Goal: Task Accomplishment & Management: Manage account settings

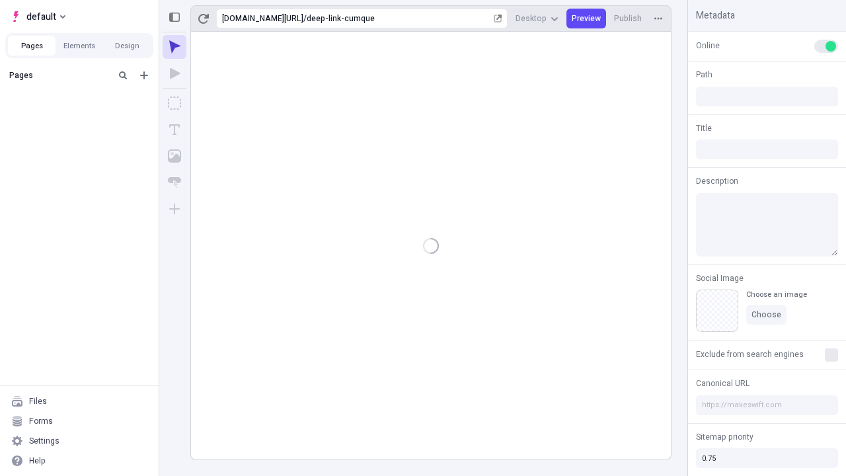
type input "/deep-link-cumque"
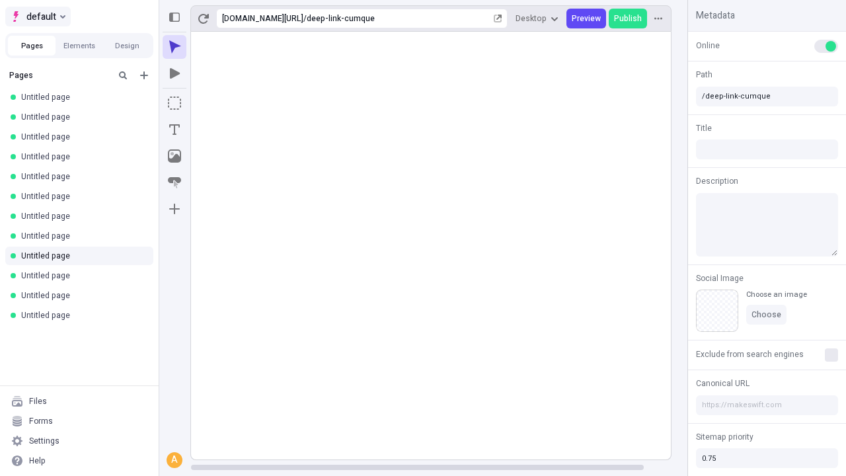
click at [37, 17] on span "default" at bounding box center [41, 17] width 30 height 16
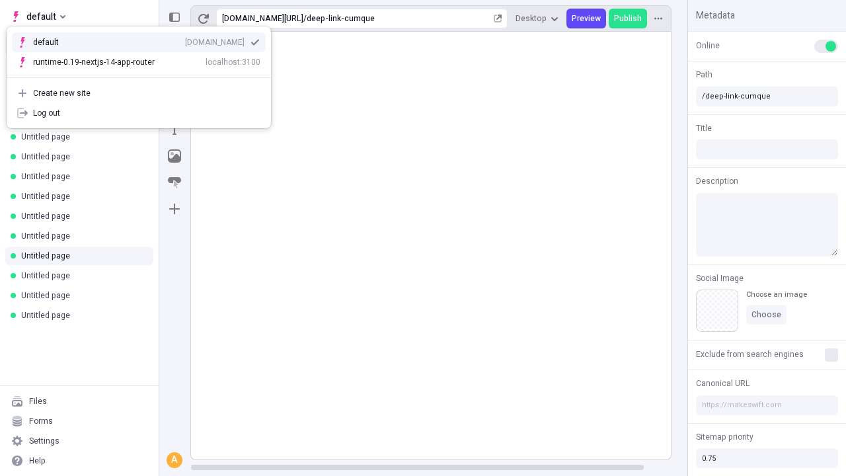
click at [139, 93] on div "Create new site" at bounding box center [146, 93] width 227 height 11
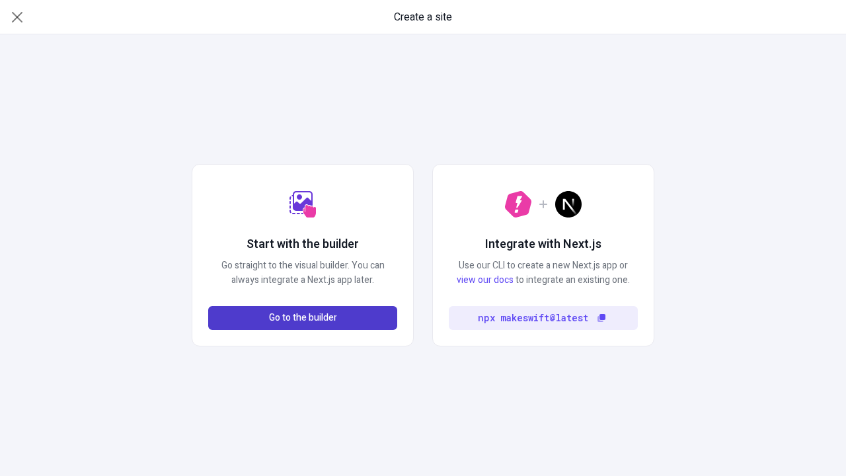
click at [303, 318] on span "Go to the builder" at bounding box center [303, 318] width 68 height 15
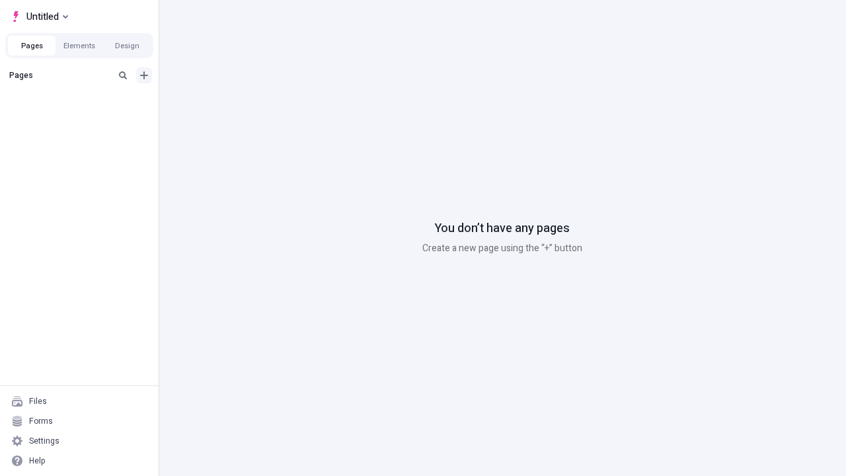
click at [144, 75] on icon "Add new" at bounding box center [144, 75] width 8 height 8
click at [214, 102] on span "Blank page" at bounding box center [222, 102] width 82 height 11
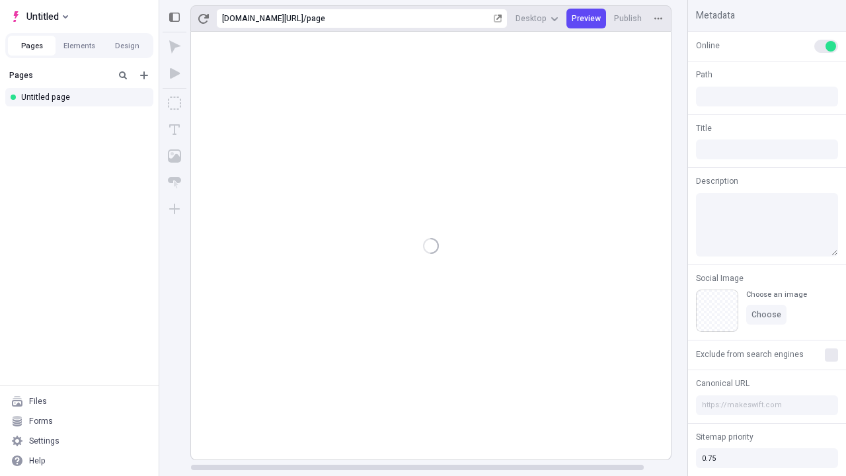
type input "/page"
click at [628, 18] on span "Publish" at bounding box center [628, 18] width 28 height 11
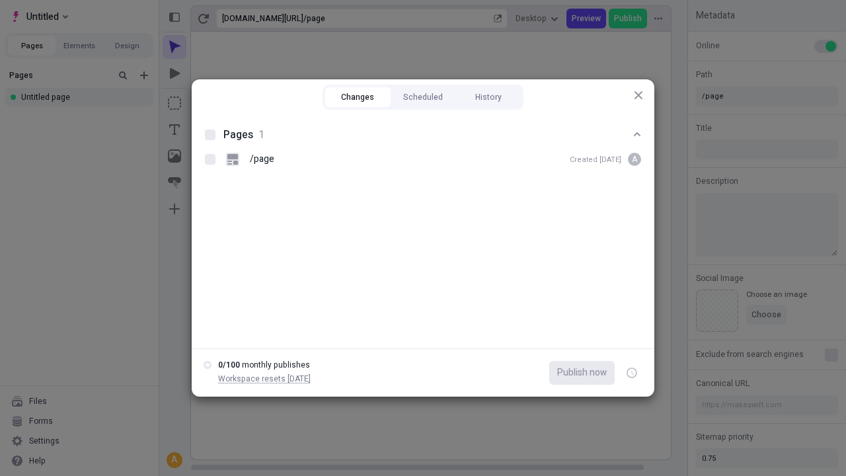
click at [357, 97] on button "Changes" at bounding box center [357, 97] width 65 height 20
click at [210, 135] on div at bounding box center [210, 134] width 11 height 11
checkbox input "true"
click at [632, 373] on icon "button" at bounding box center [632, 373] width 3 height 5
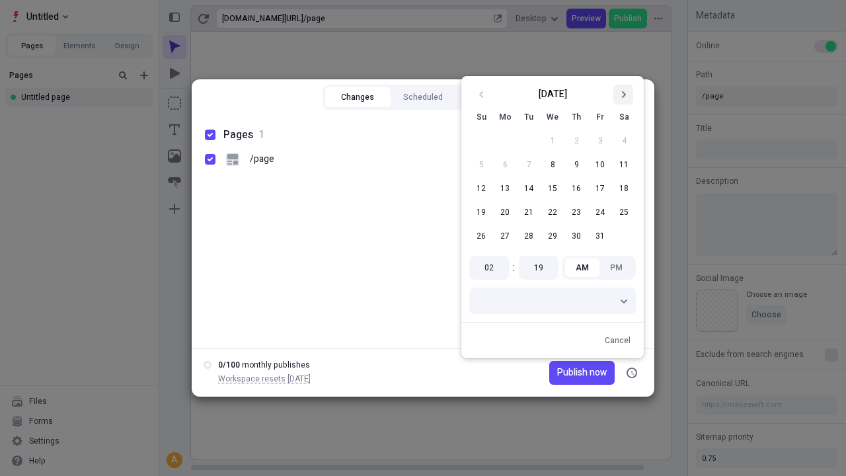
click at [623, 94] on icon "Go to next month" at bounding box center [623, 95] width 8 height 8
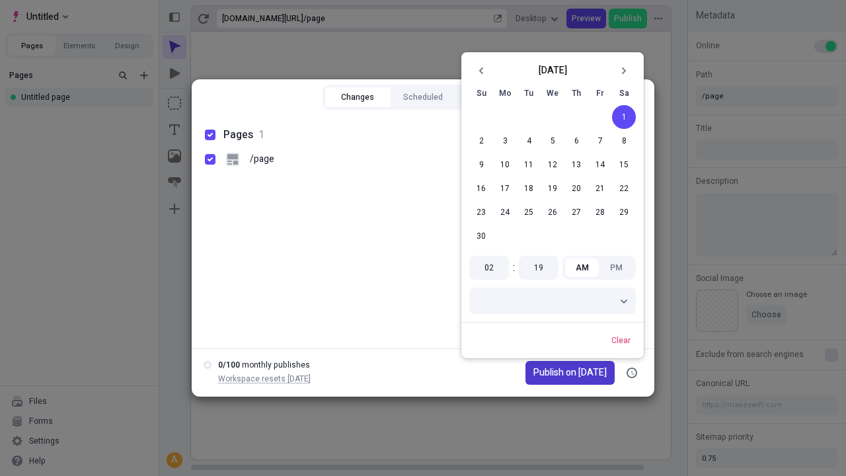
click at [562, 373] on span "Publish on 11/1/2025" at bounding box center [569, 372] width 73 height 15
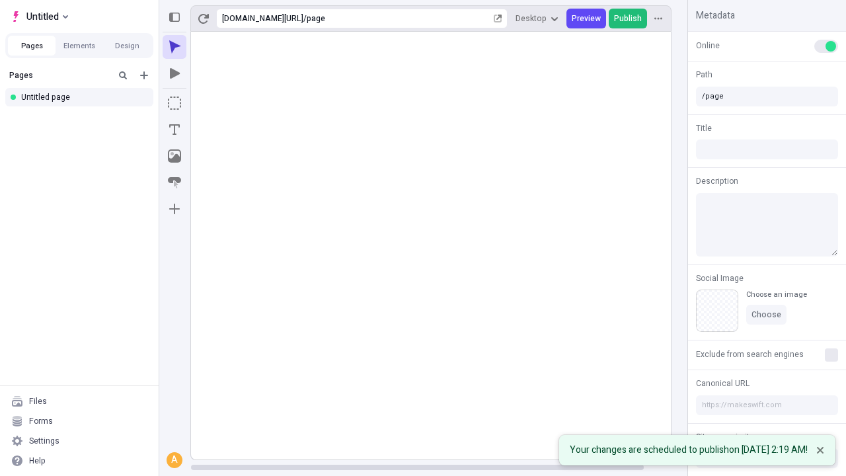
click at [628, 18] on span "Publish" at bounding box center [628, 18] width 28 height 11
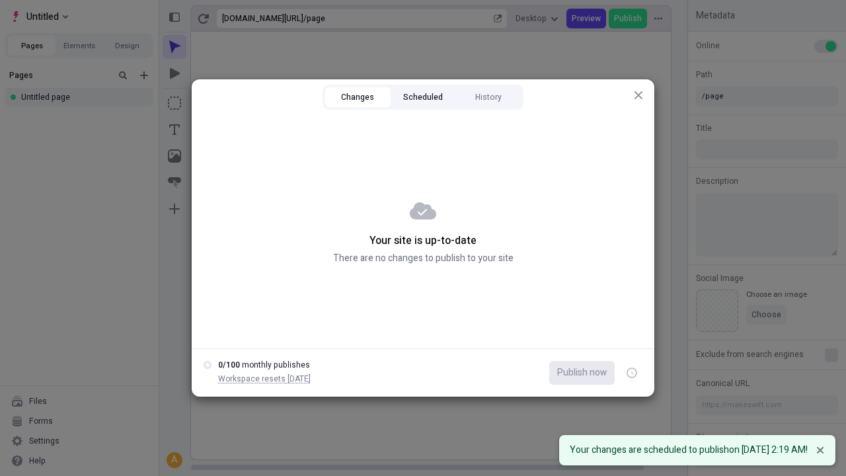
click at [423, 97] on button "Scheduled" at bounding box center [422, 97] width 65 height 20
